Goal: Task Accomplishment & Management: Manage account settings

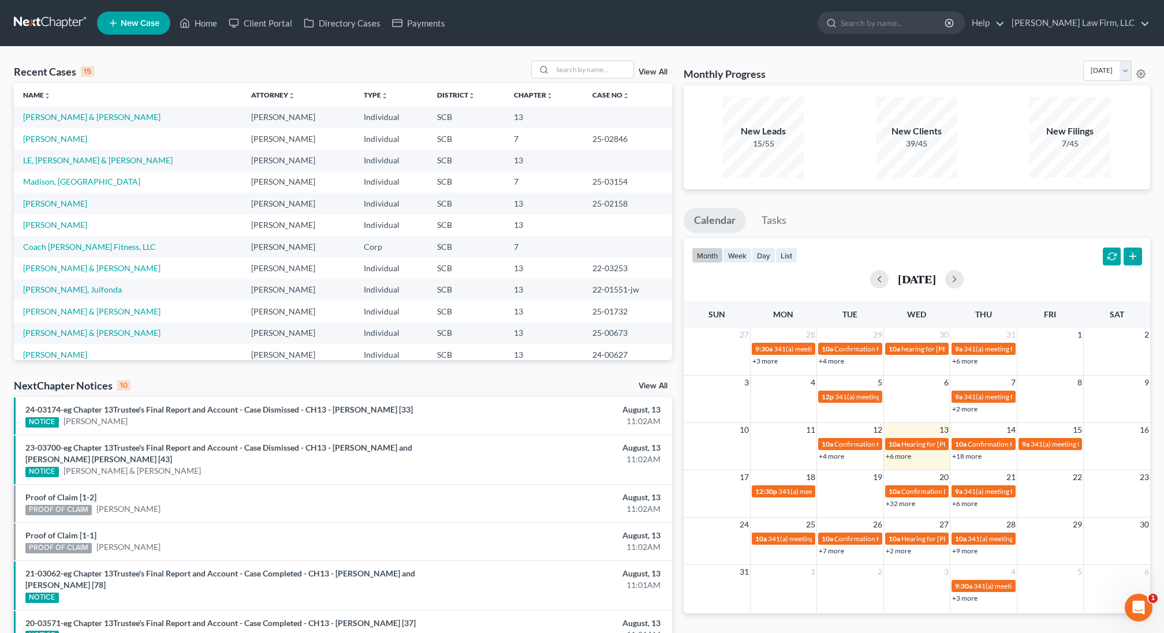
click at [1083, 9] on ul "New Case Home Client Portal Directory Cases Payments - No Result - See all resu…" at bounding box center [623, 23] width 1053 height 30
click at [1072, 23] on link "[PERSON_NAME] Law Firm, LLC" at bounding box center [1077, 23] width 144 height 21
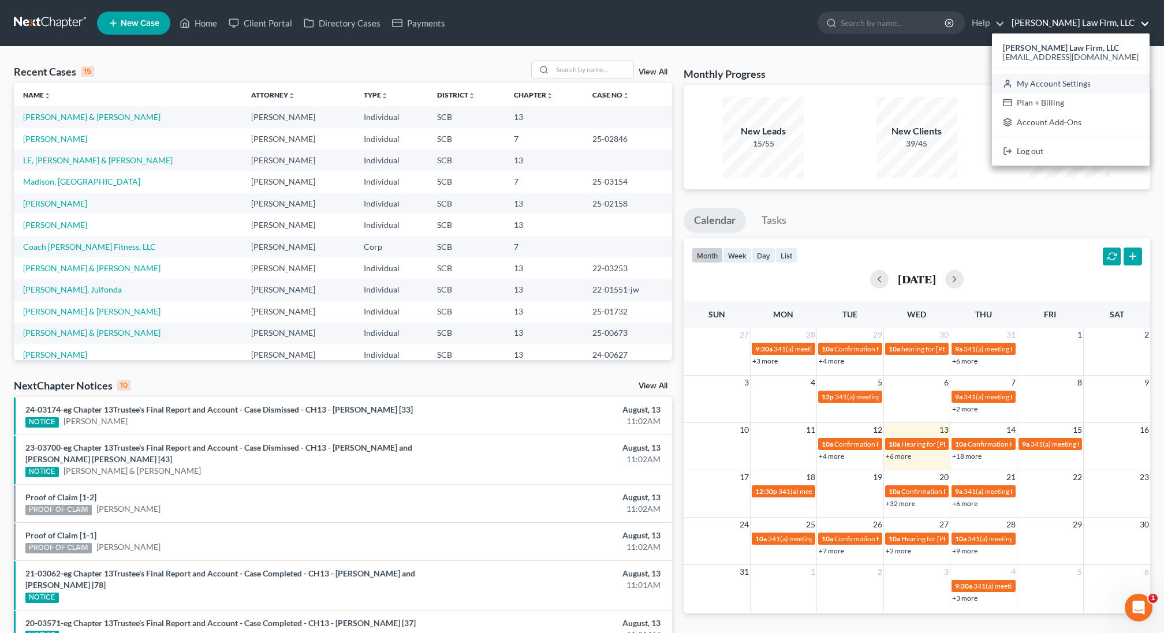
click at [1080, 85] on link "My Account Settings" at bounding box center [1071, 84] width 158 height 20
select select "24"
select select "42"
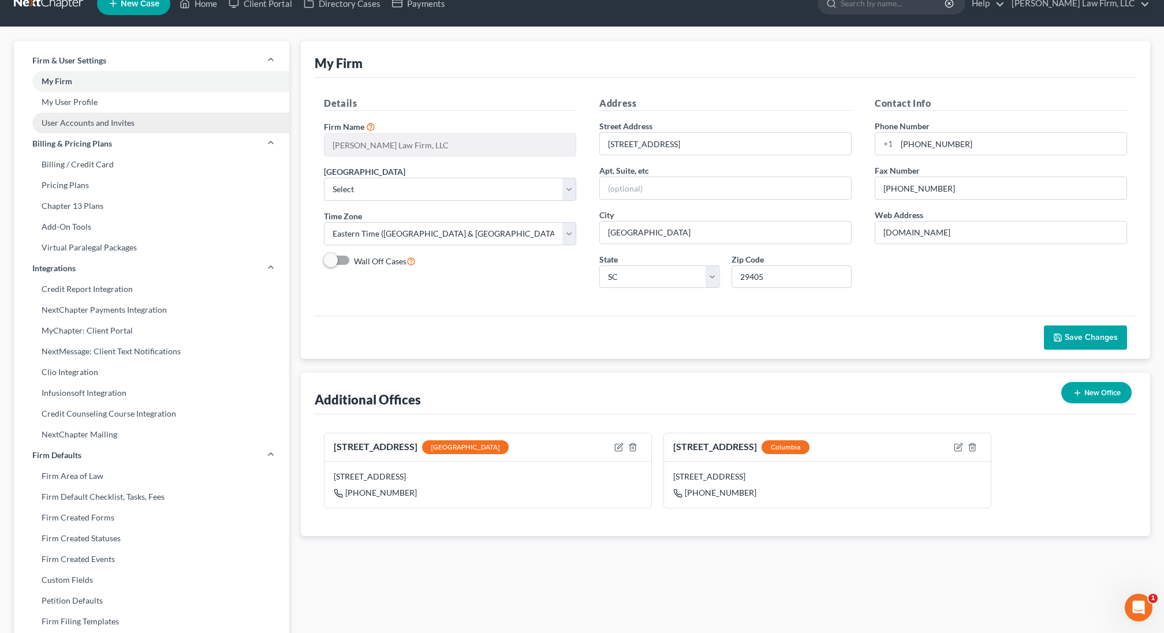
click at [80, 122] on link "User Accounts and Invites" at bounding box center [151, 123] width 275 height 21
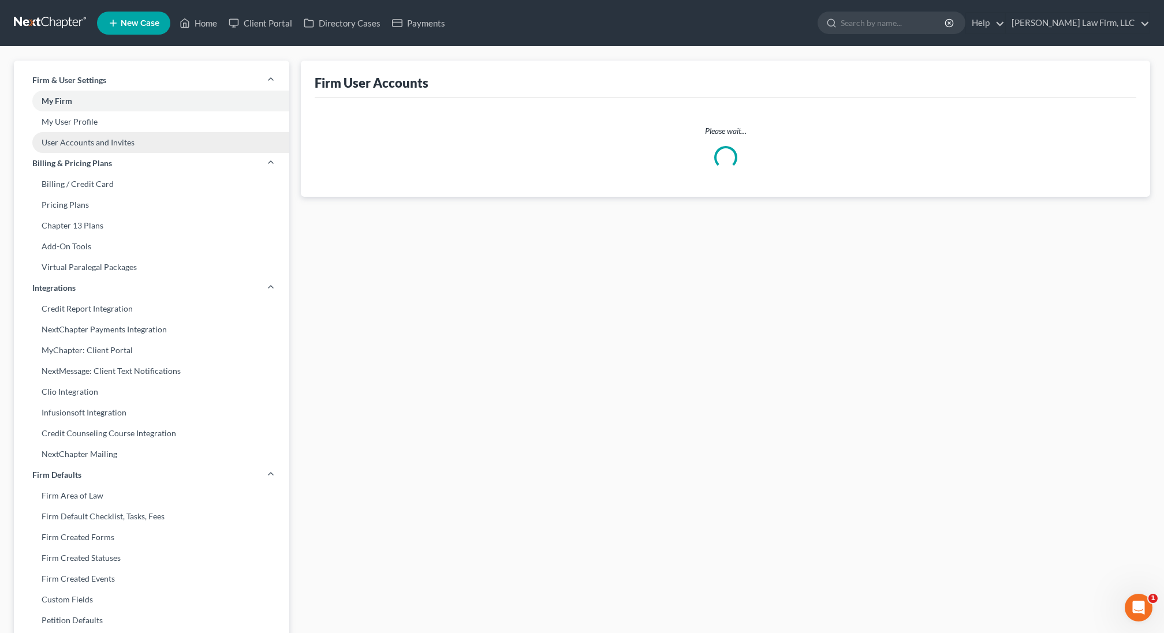
select select "0"
select select "1"
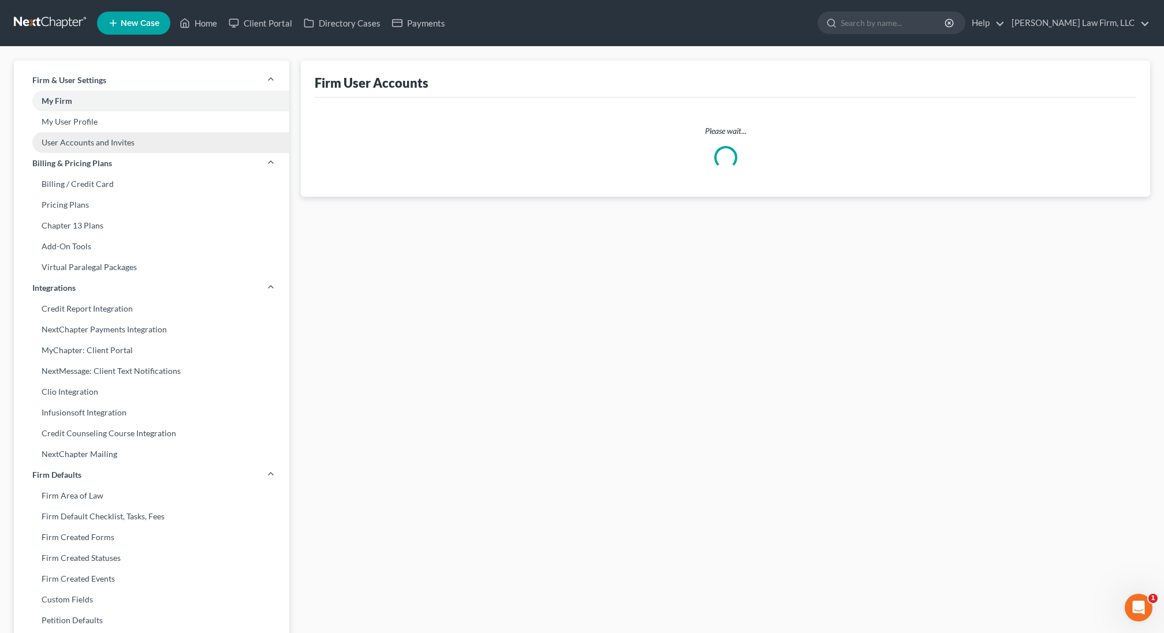
select select "1"
select select "2"
select select "0"
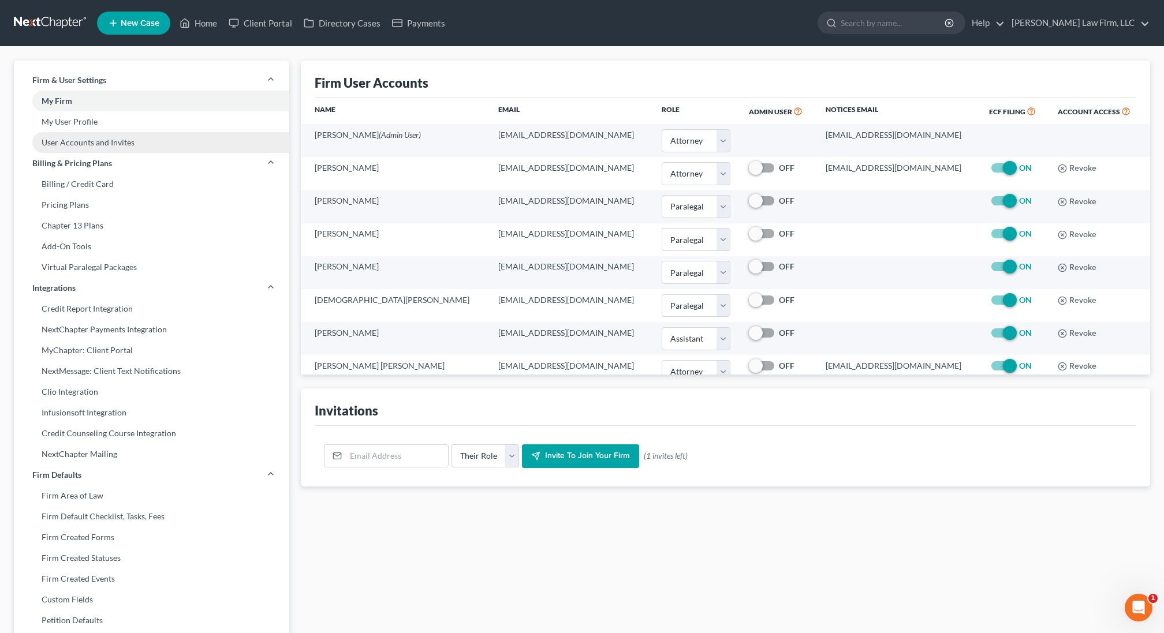
click at [80, 122] on link "My User Profile" at bounding box center [151, 121] width 275 height 21
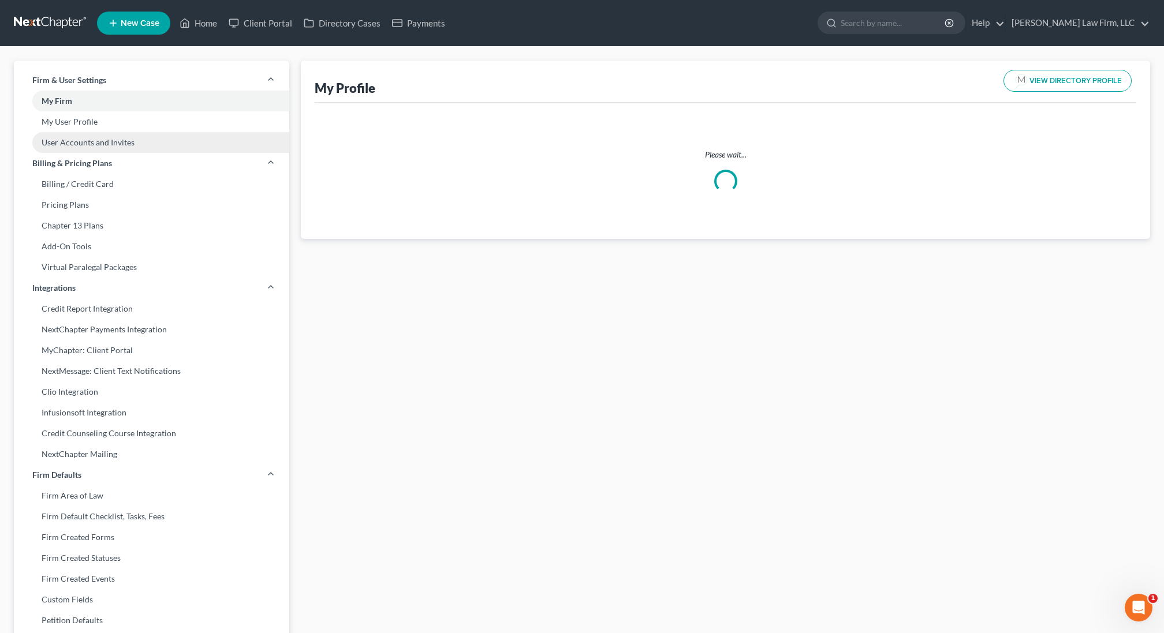
select select "42"
select select "72"
select select "attorney"
select select "1"
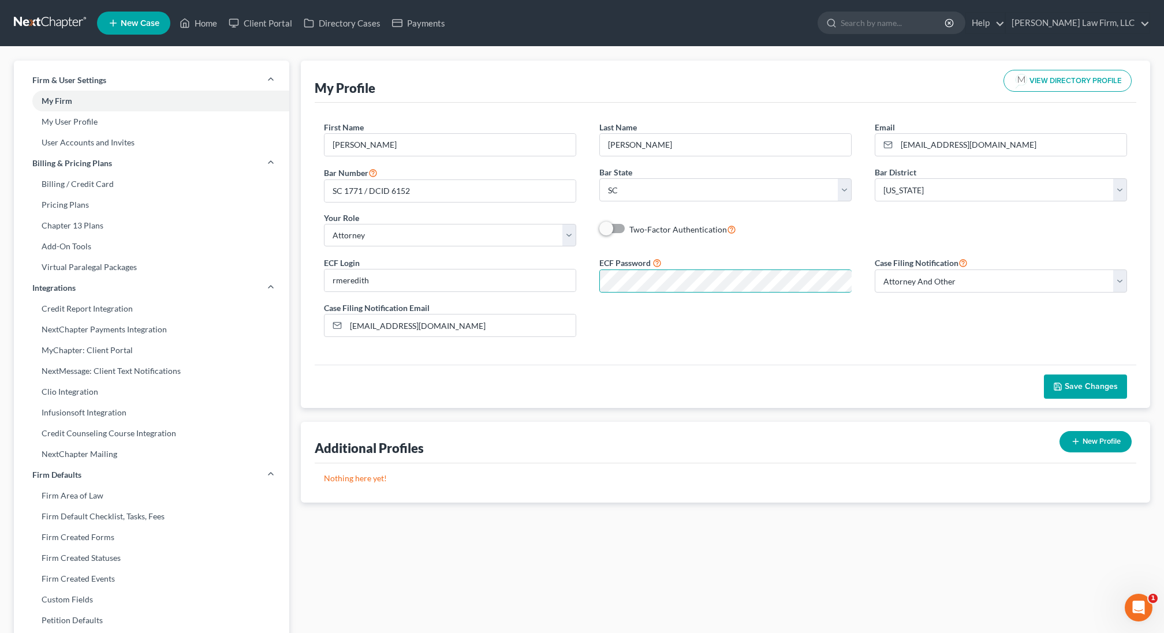
click at [1099, 386] on span "Save Changes" at bounding box center [1090, 387] width 53 height 10
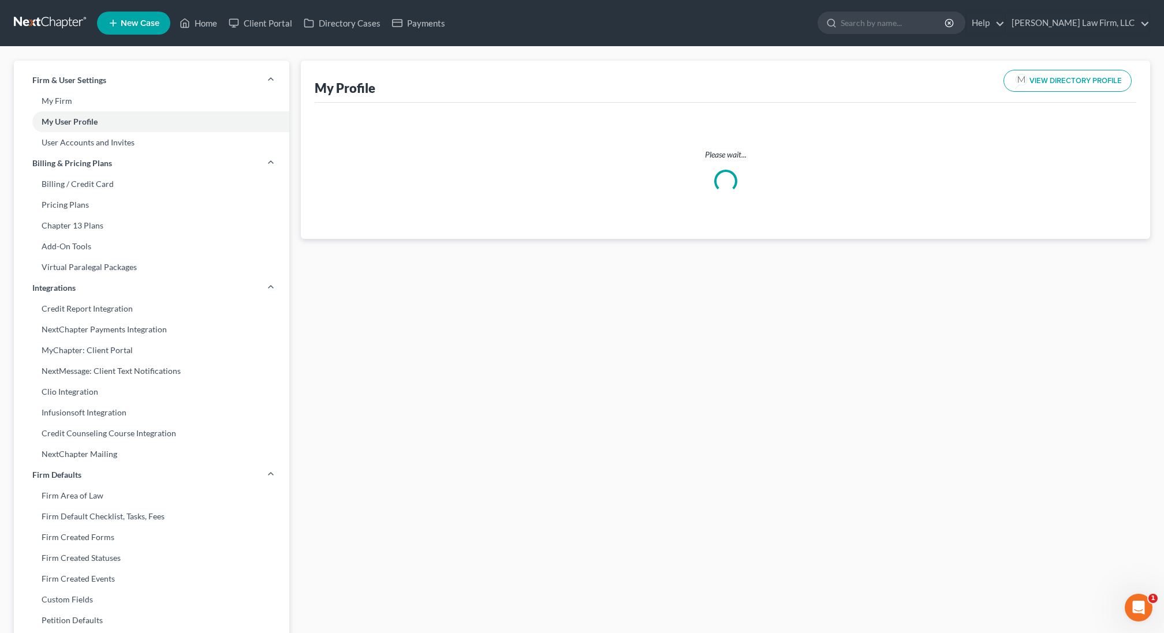
select select "42"
select select "attorney"
select select "1"
